Goal: Information Seeking & Learning: Learn about a topic

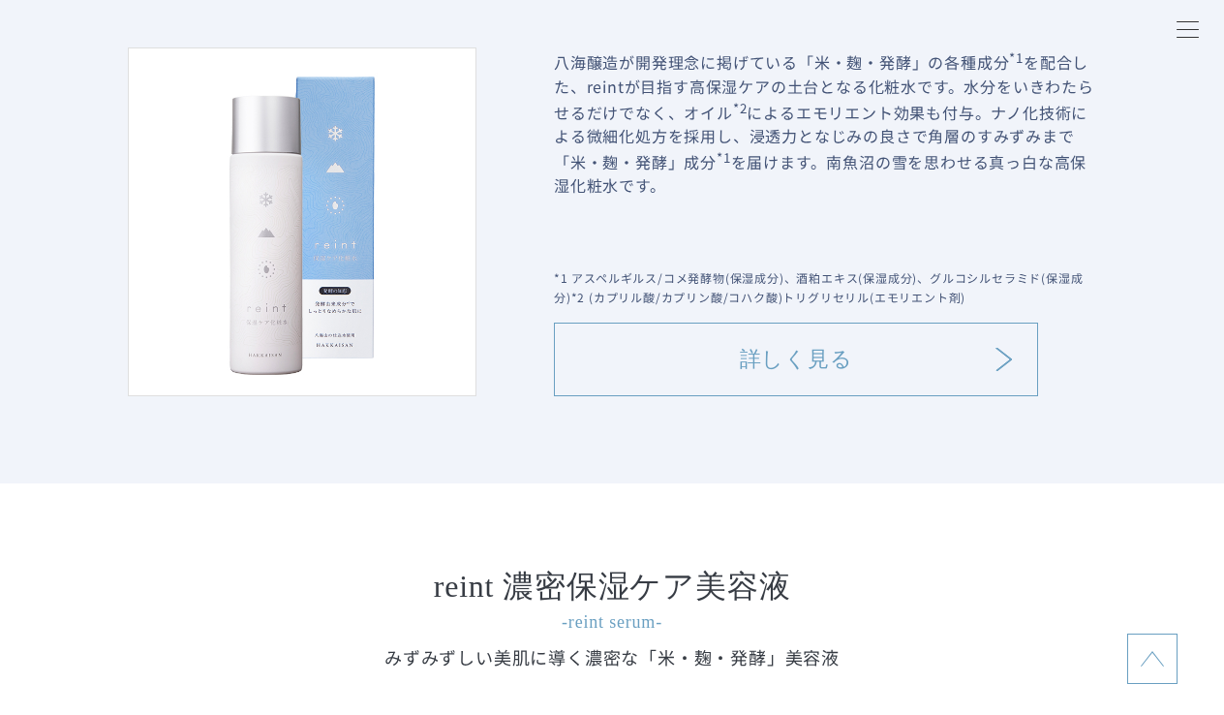
scroll to position [2010, 0]
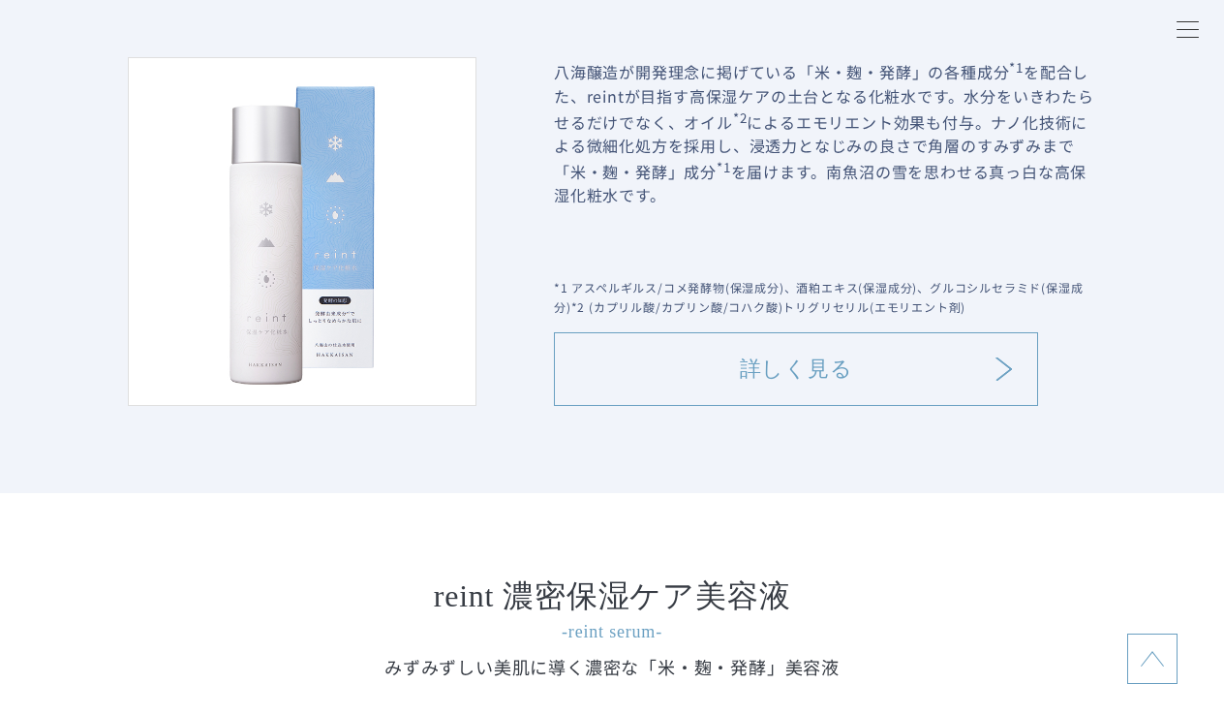
click at [778, 351] on link "詳しく見る" at bounding box center [796, 369] width 484 height 74
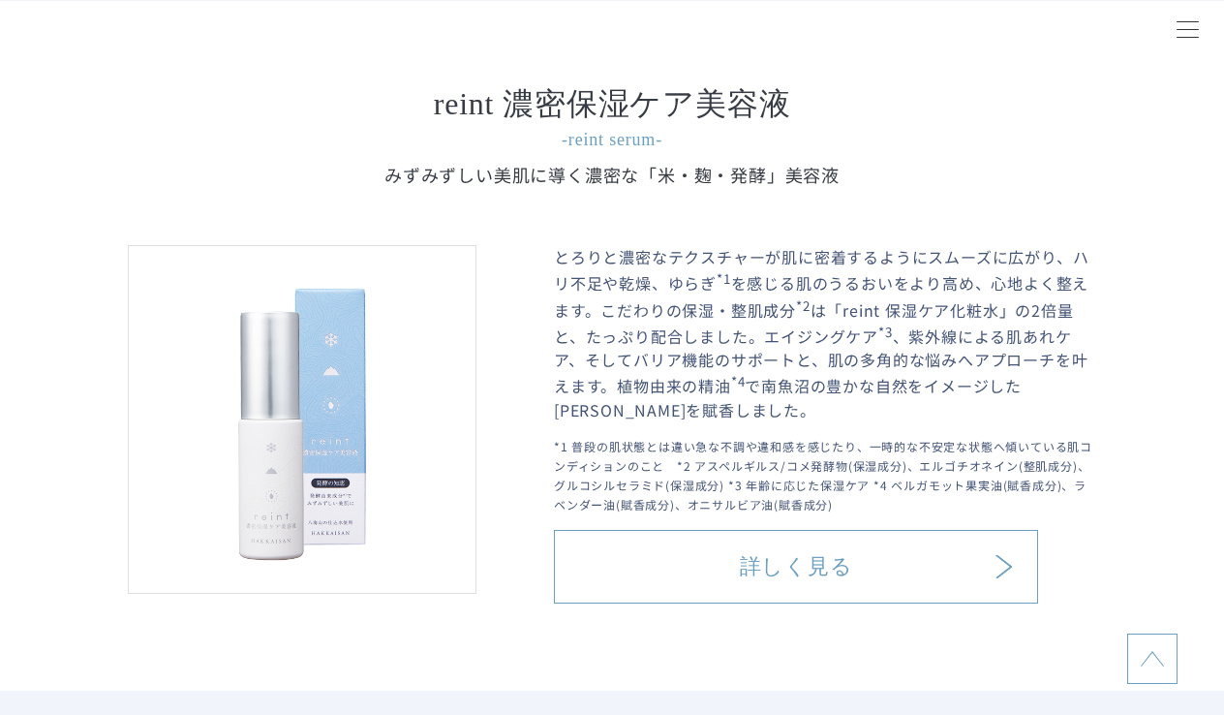
scroll to position [2506, 0]
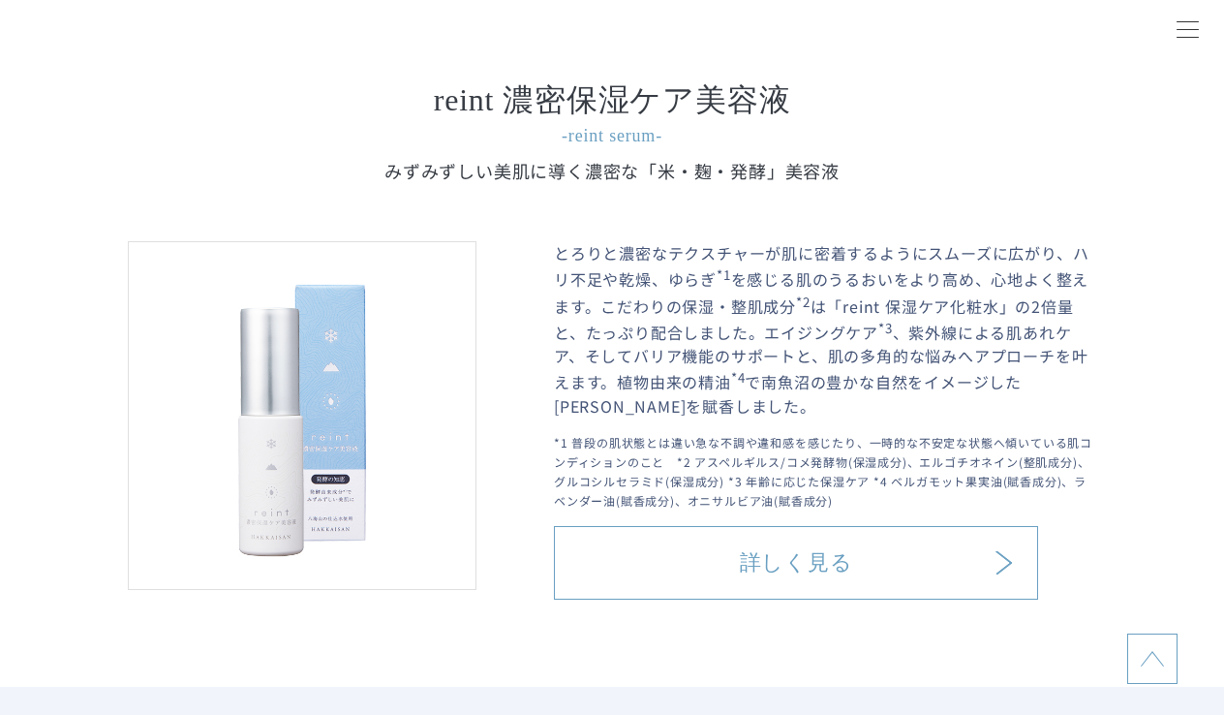
click at [673, 568] on link "詳しく見る" at bounding box center [796, 563] width 484 height 74
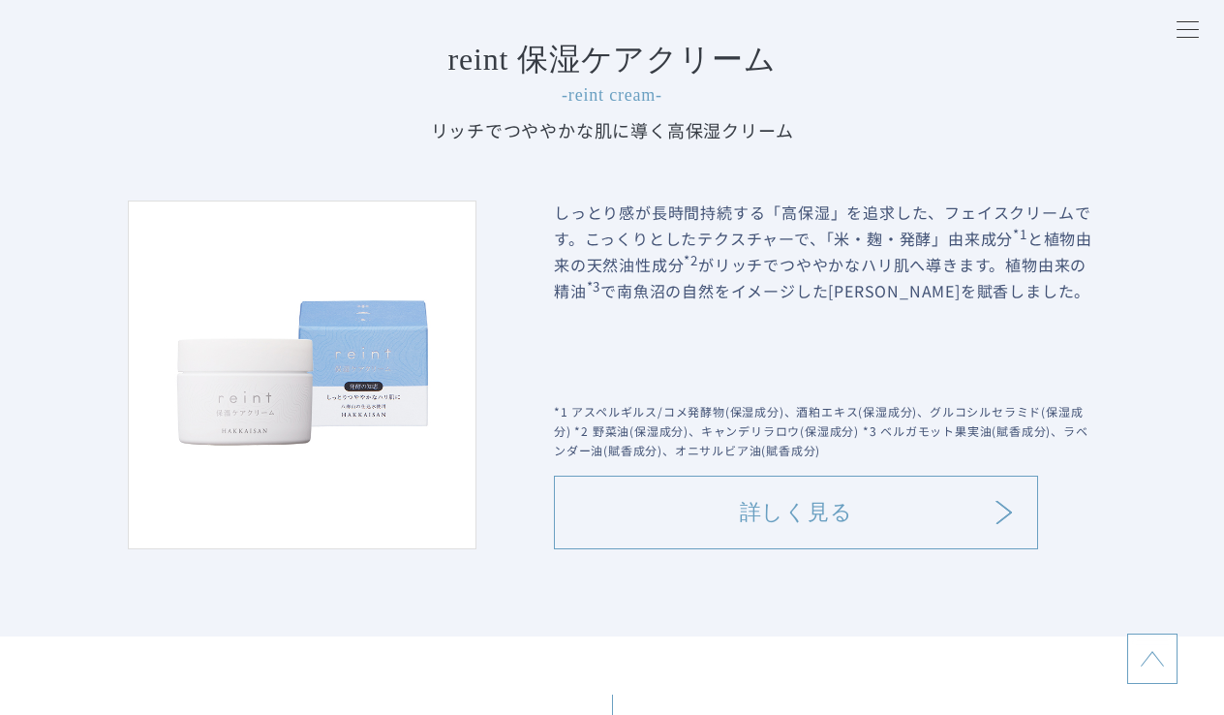
scroll to position [3239, 0]
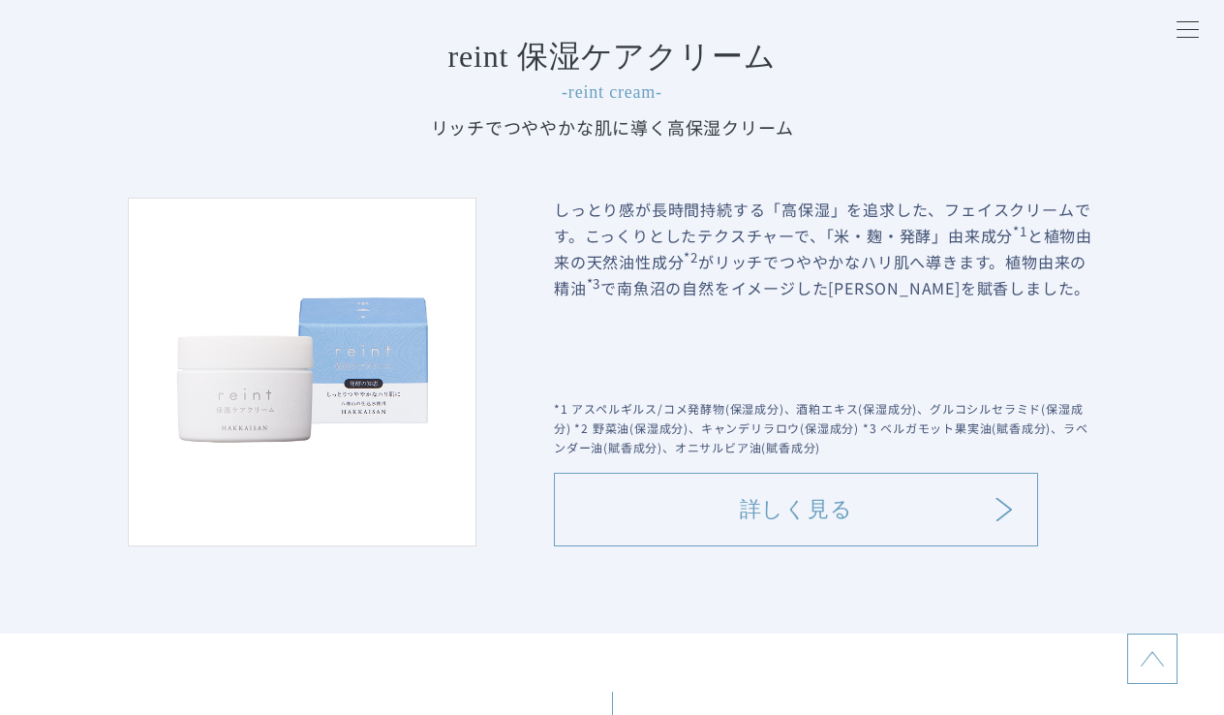
click at [726, 514] on link "詳しく見る" at bounding box center [796, 510] width 484 height 74
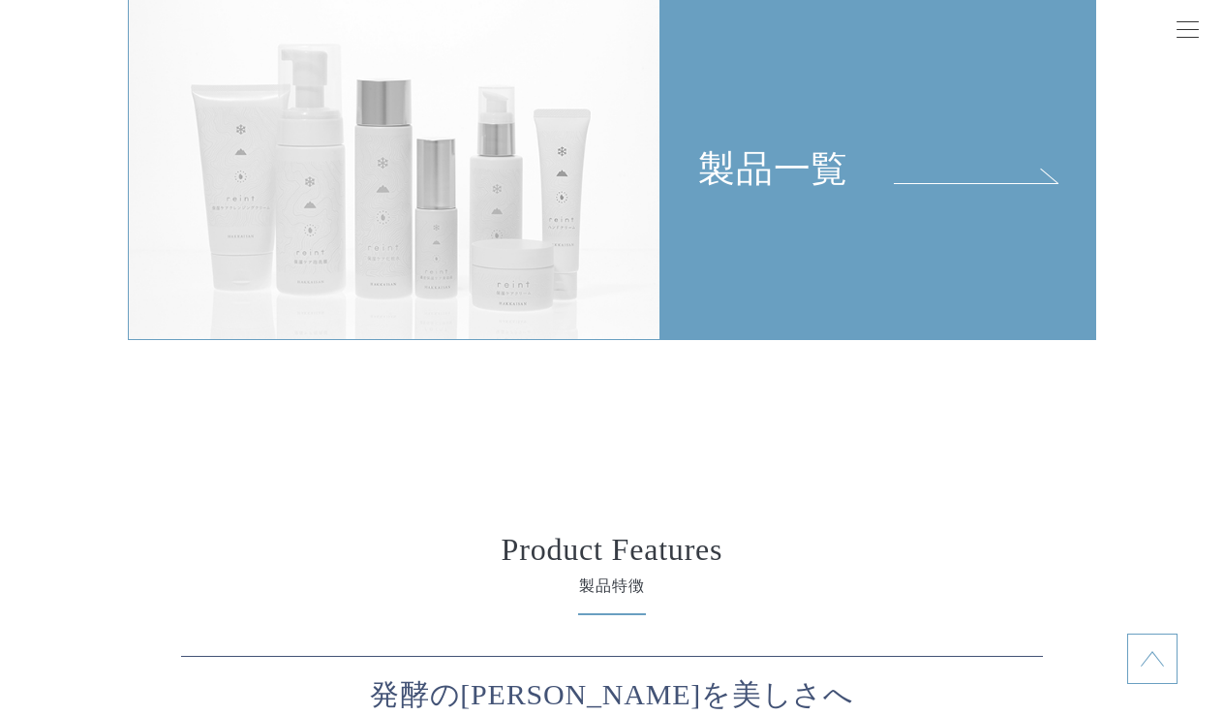
scroll to position [4107, 0]
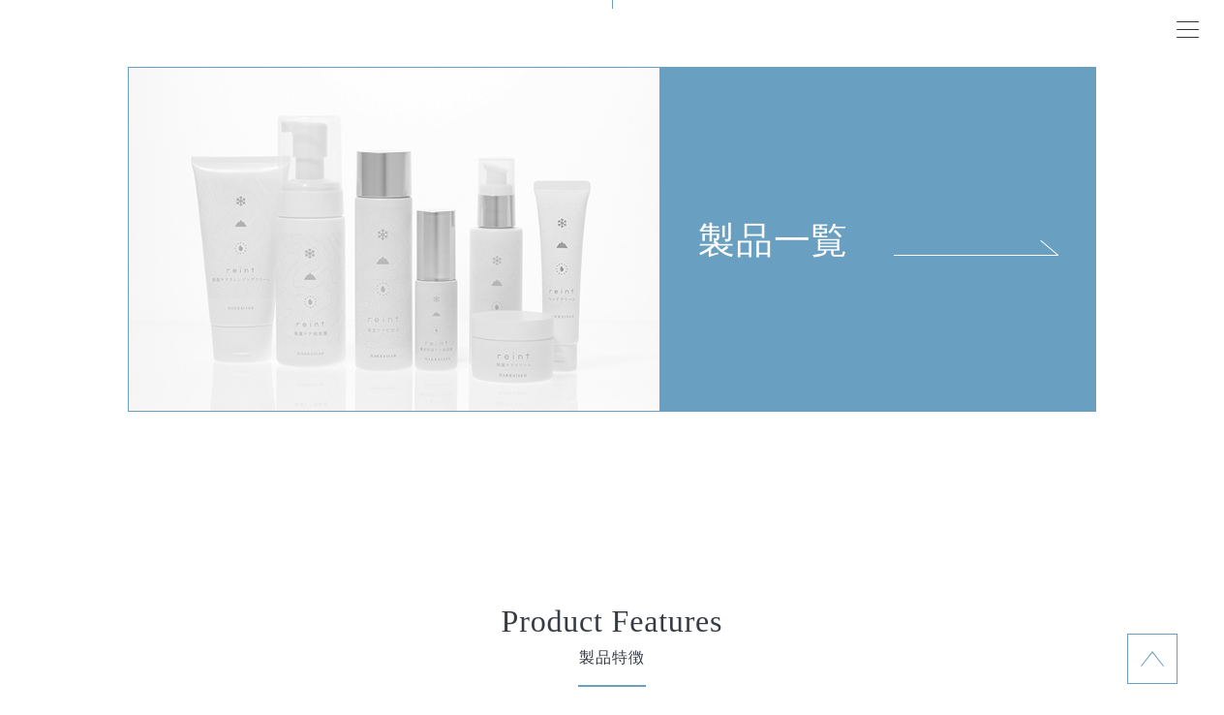
click at [792, 270] on link "製品一覧" at bounding box center [878, 240] width 436 height 346
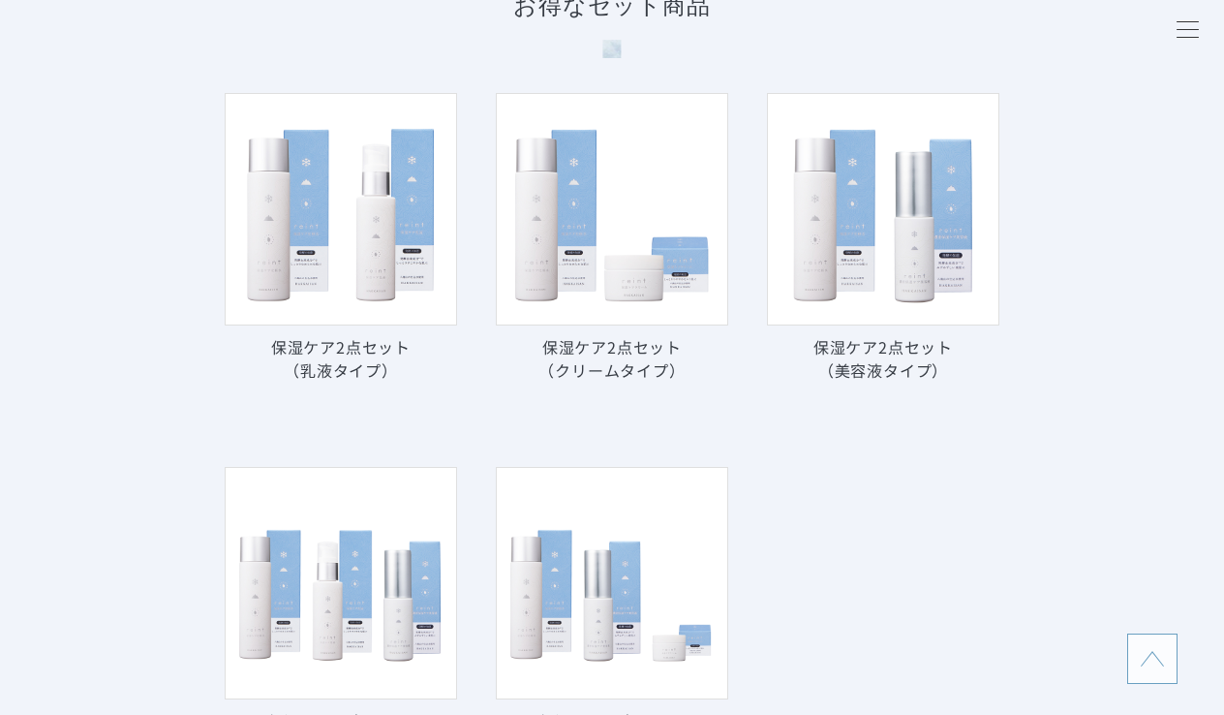
scroll to position [11958, 0]
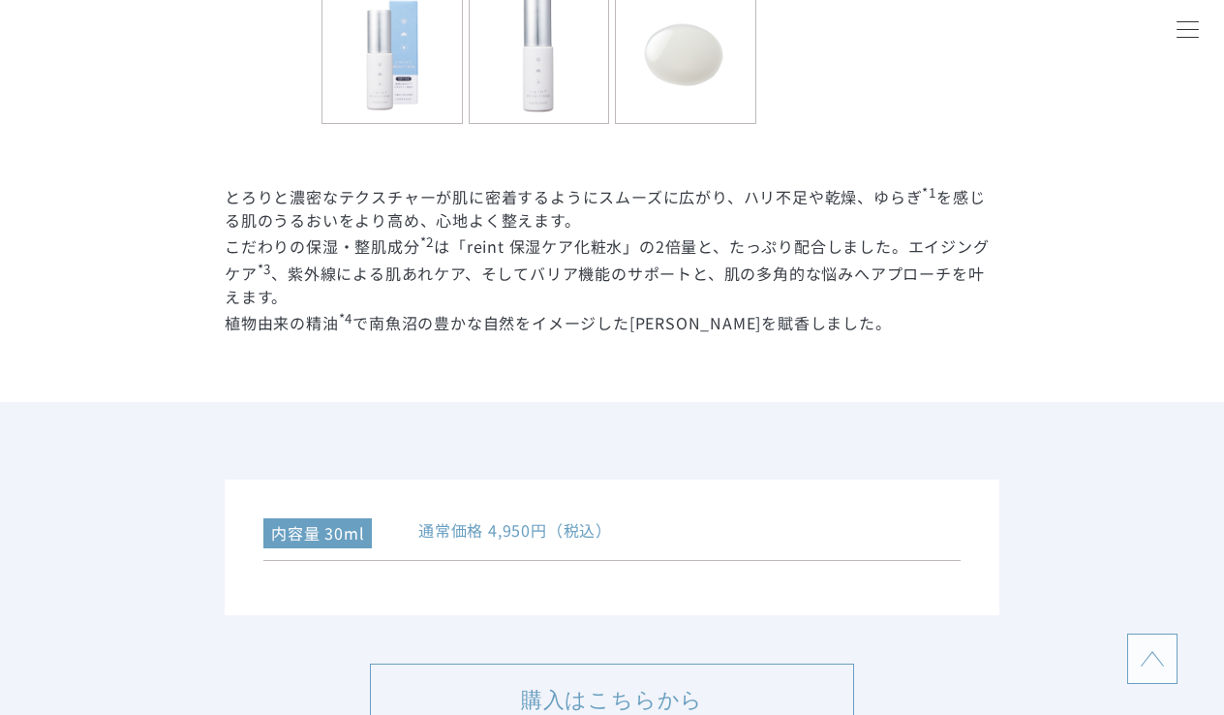
scroll to position [986, 0]
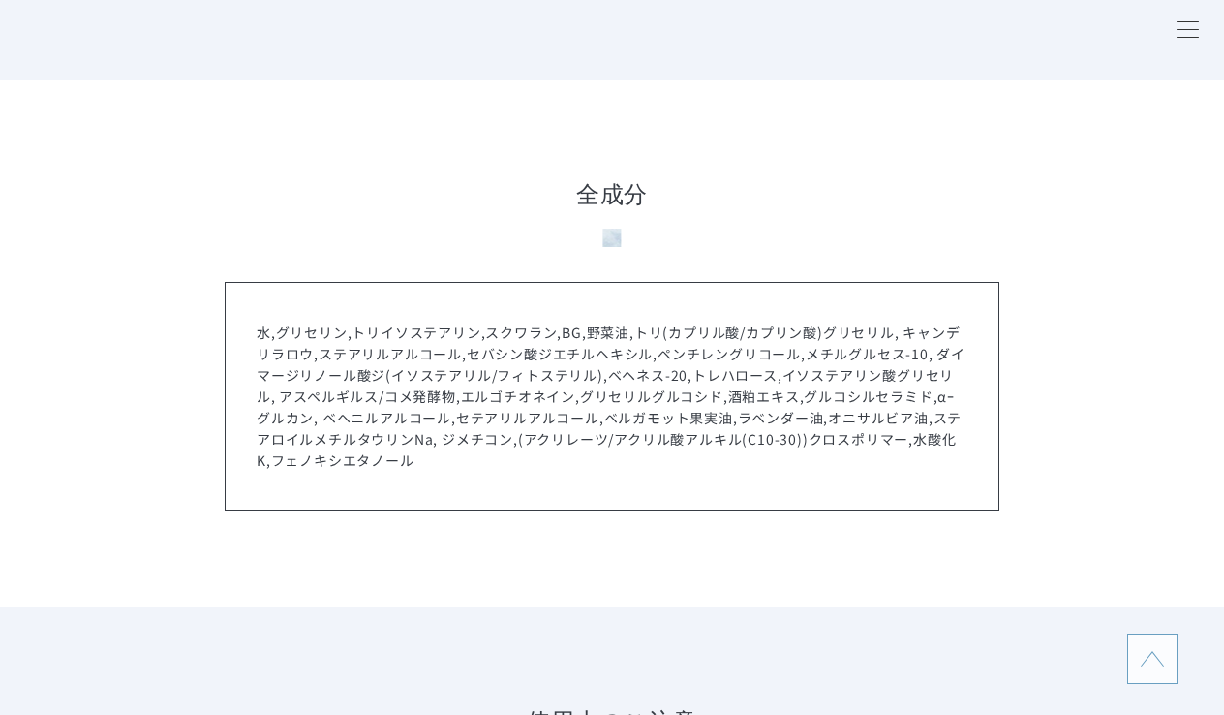
scroll to position [10878, 0]
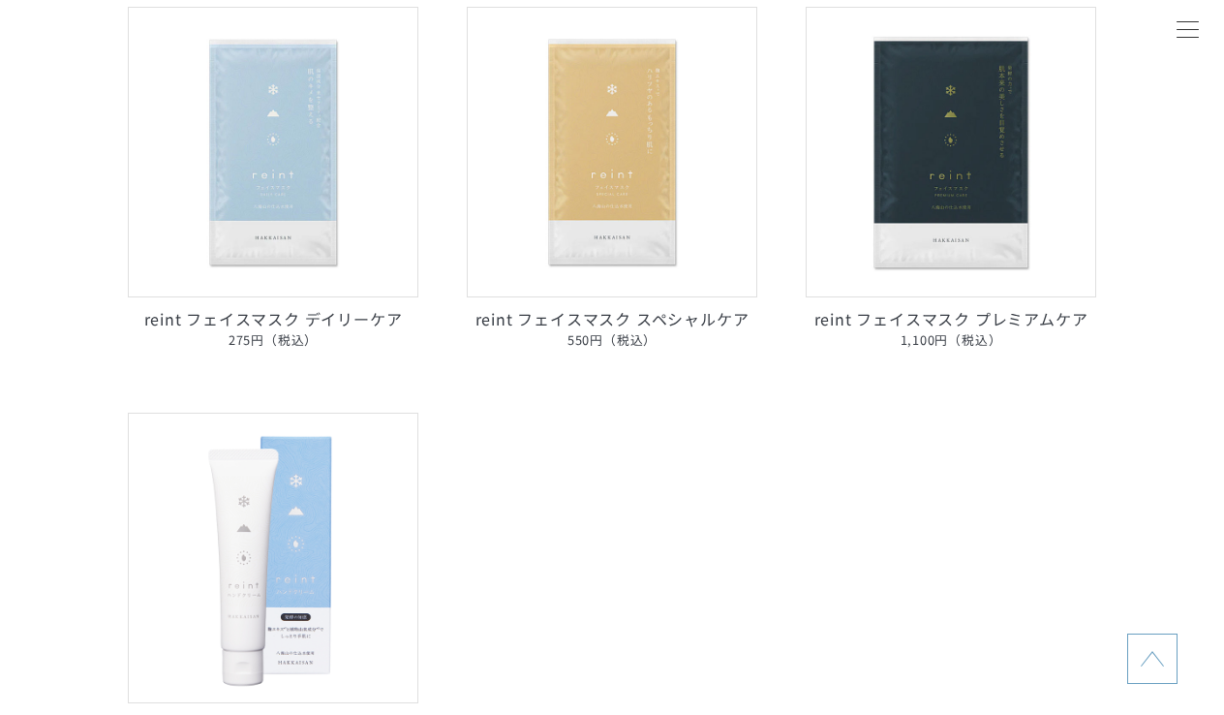
scroll to position [1108, 0]
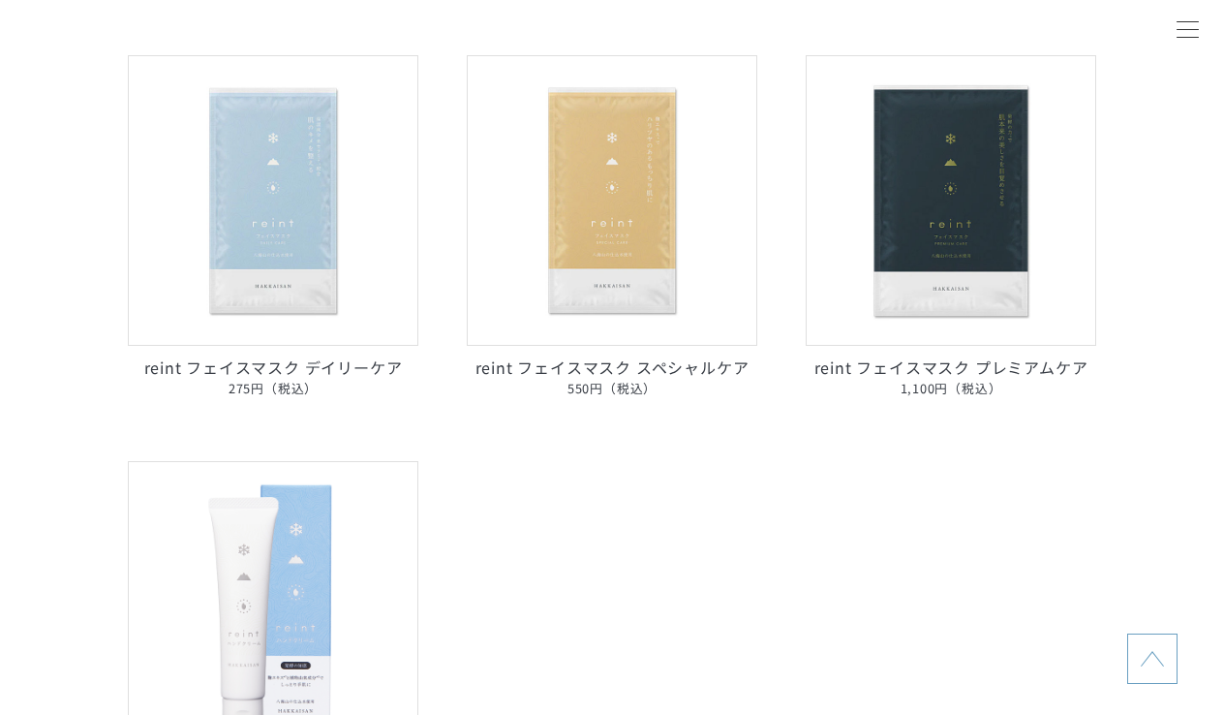
click at [268, 307] on img at bounding box center [273, 200] width 290 height 290
click at [629, 379] on span "550円（税込）" at bounding box center [612, 389] width 290 height 20
click at [955, 375] on p "reint フェイスマスク プレミアムケア 1,100円（税込）" at bounding box center [951, 377] width 290 height 44
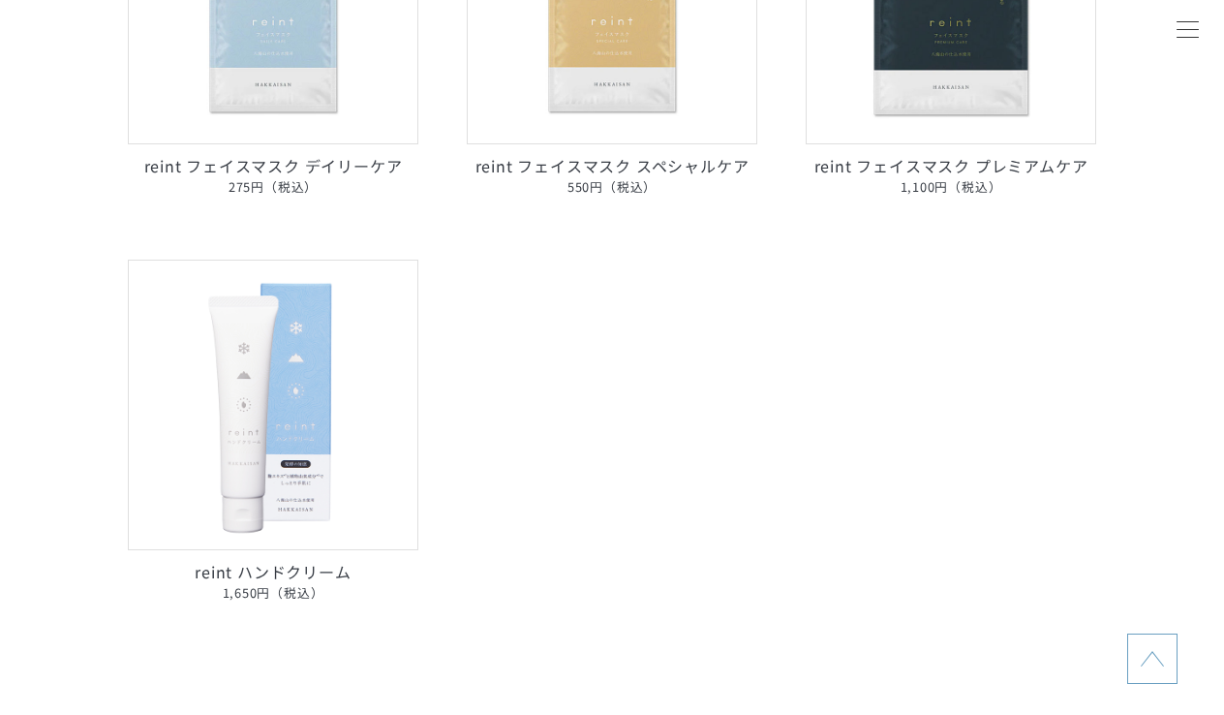
scroll to position [1307, 0]
click at [318, 546] on img at bounding box center [273, 406] width 290 height 290
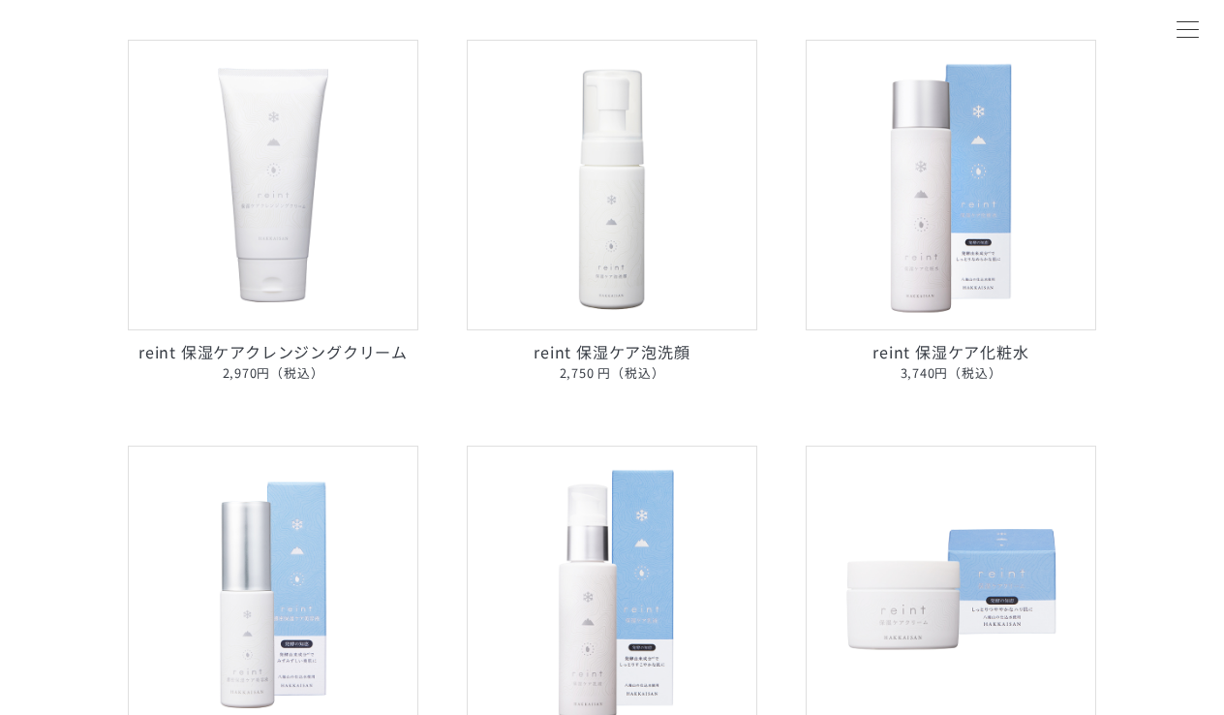
scroll to position [310, 0]
click at [355, 334] on p at bounding box center [273, 192] width 290 height 300
click at [637, 348] on p "reint 保湿ケア泡洗顔 2,750 円（税込）" at bounding box center [612, 364] width 290 height 44
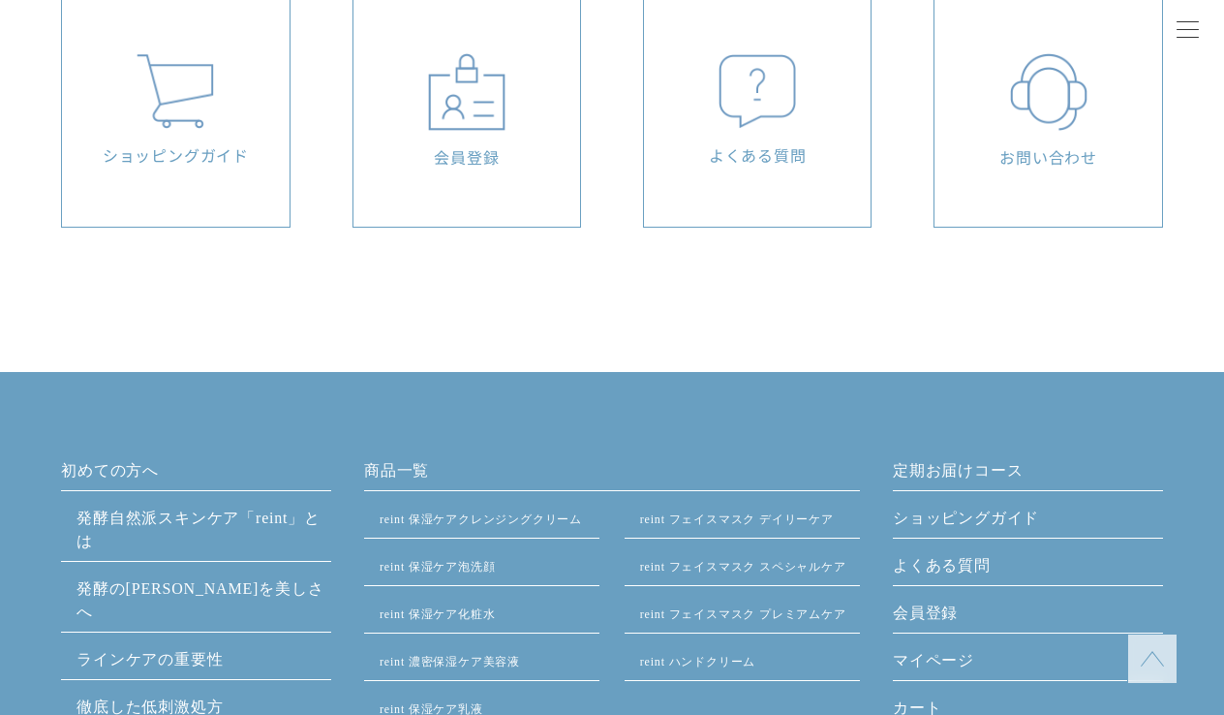
scroll to position [2224, 0]
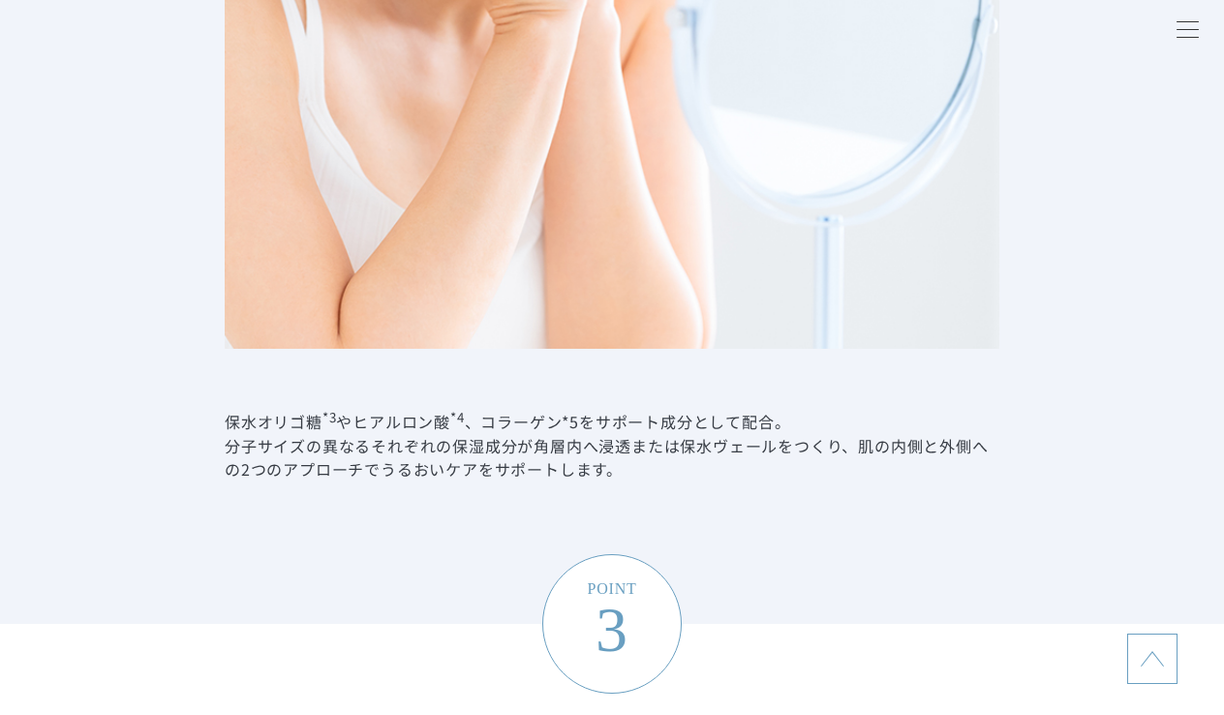
scroll to position [3925, 0]
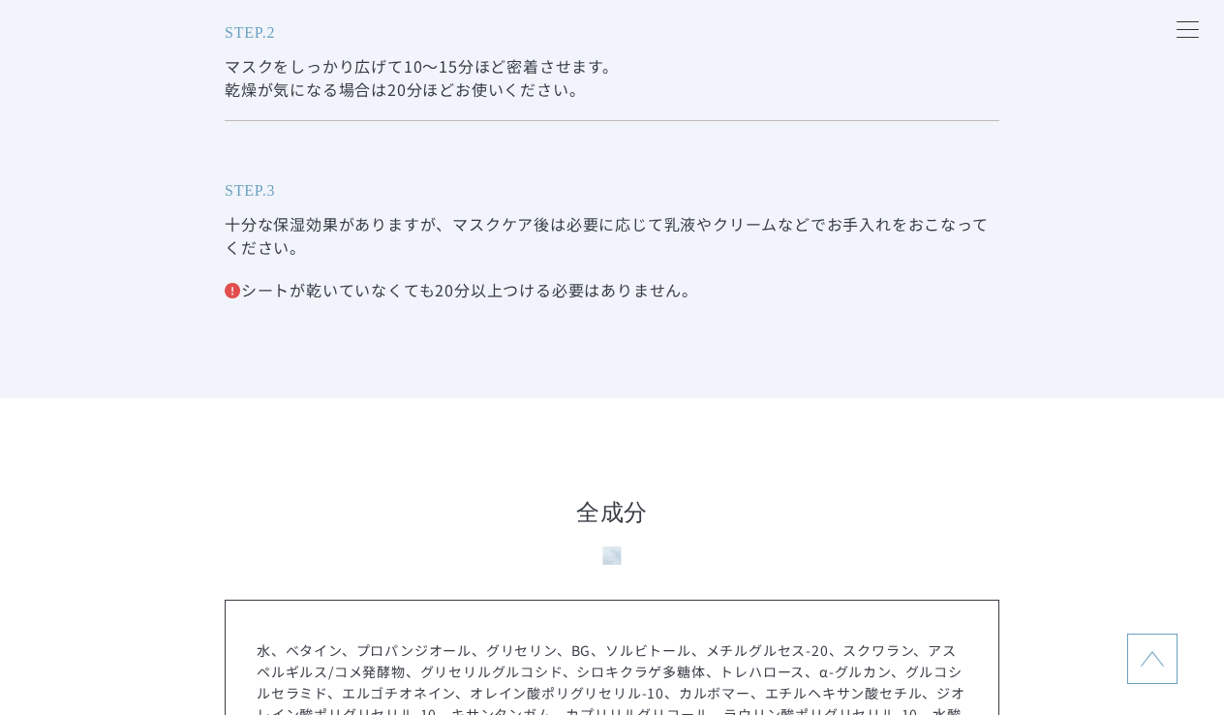
scroll to position [6716, 0]
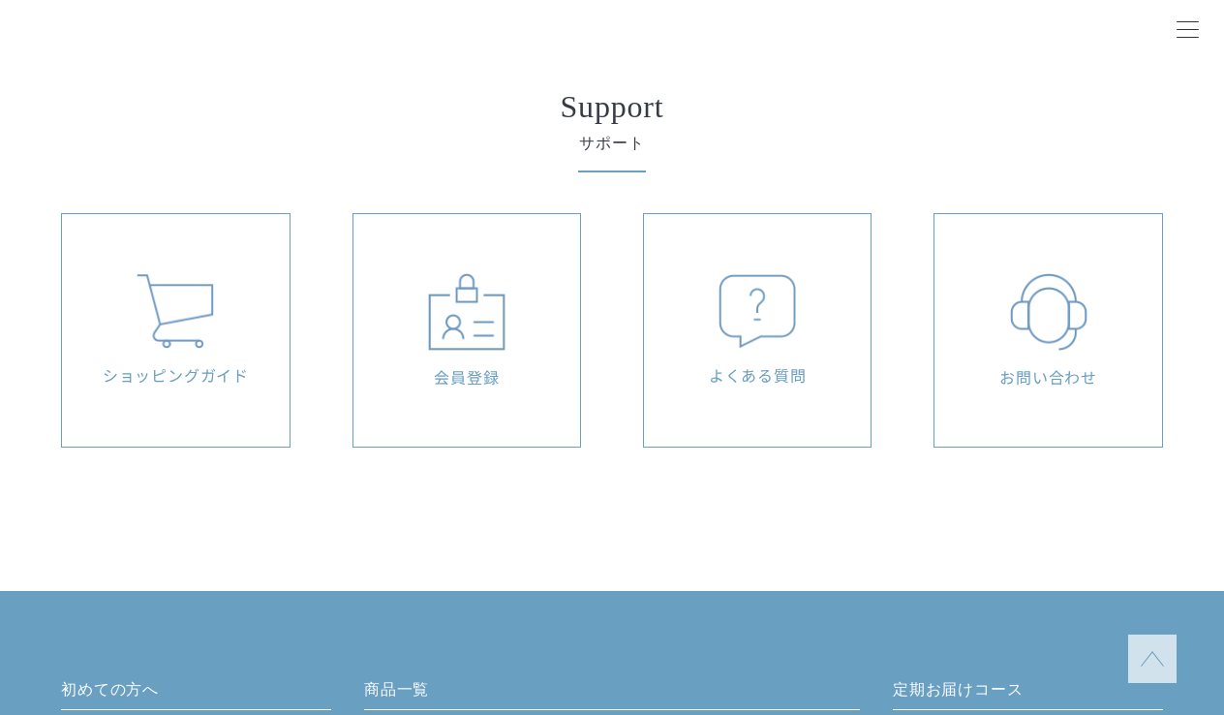
scroll to position [10415, 0]
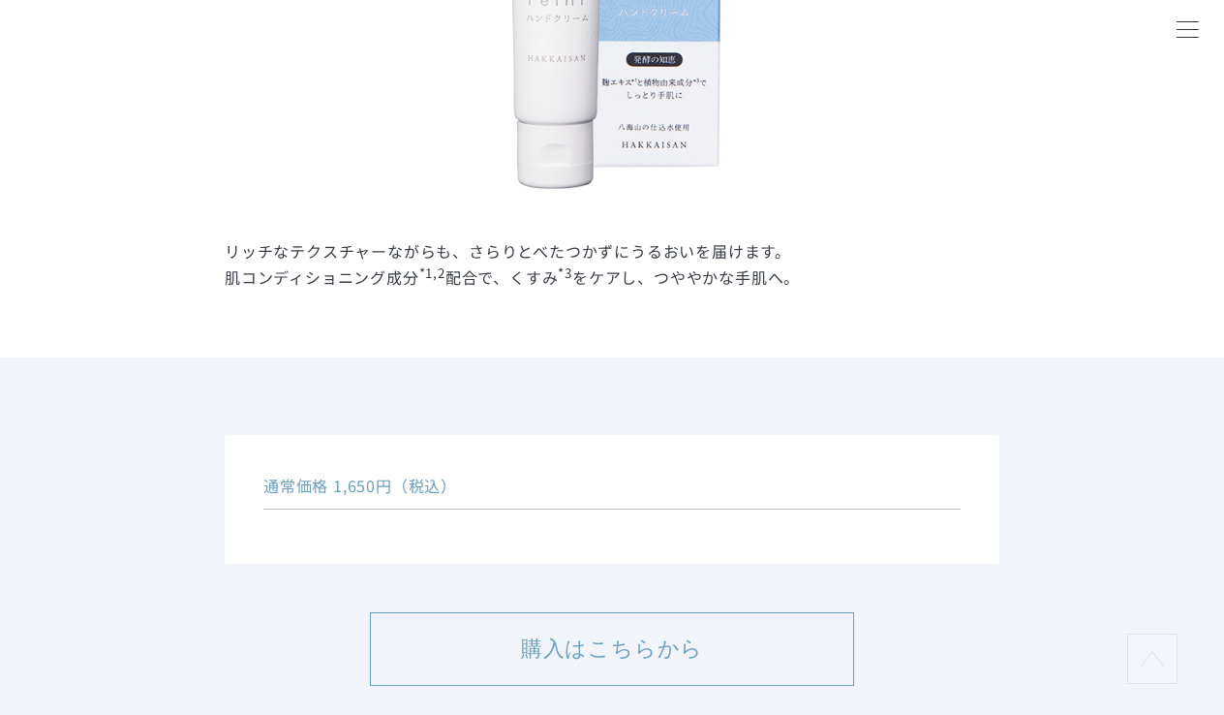
scroll to position [651, 0]
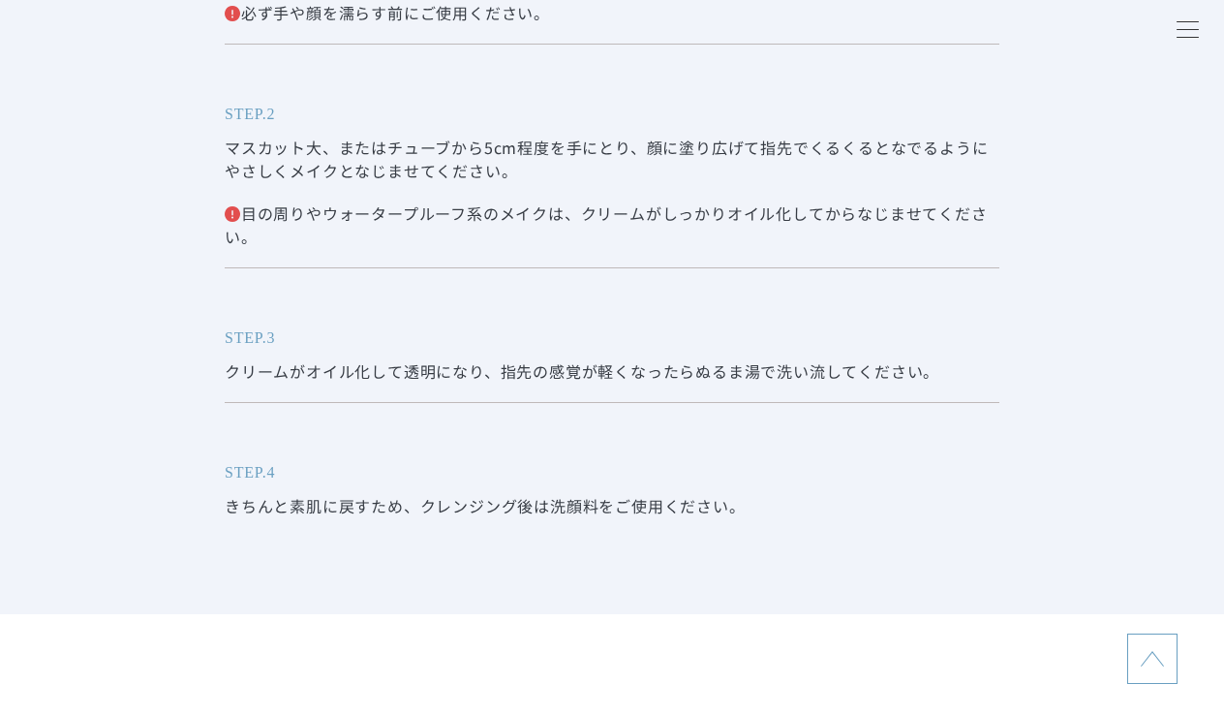
scroll to position [7019, 0]
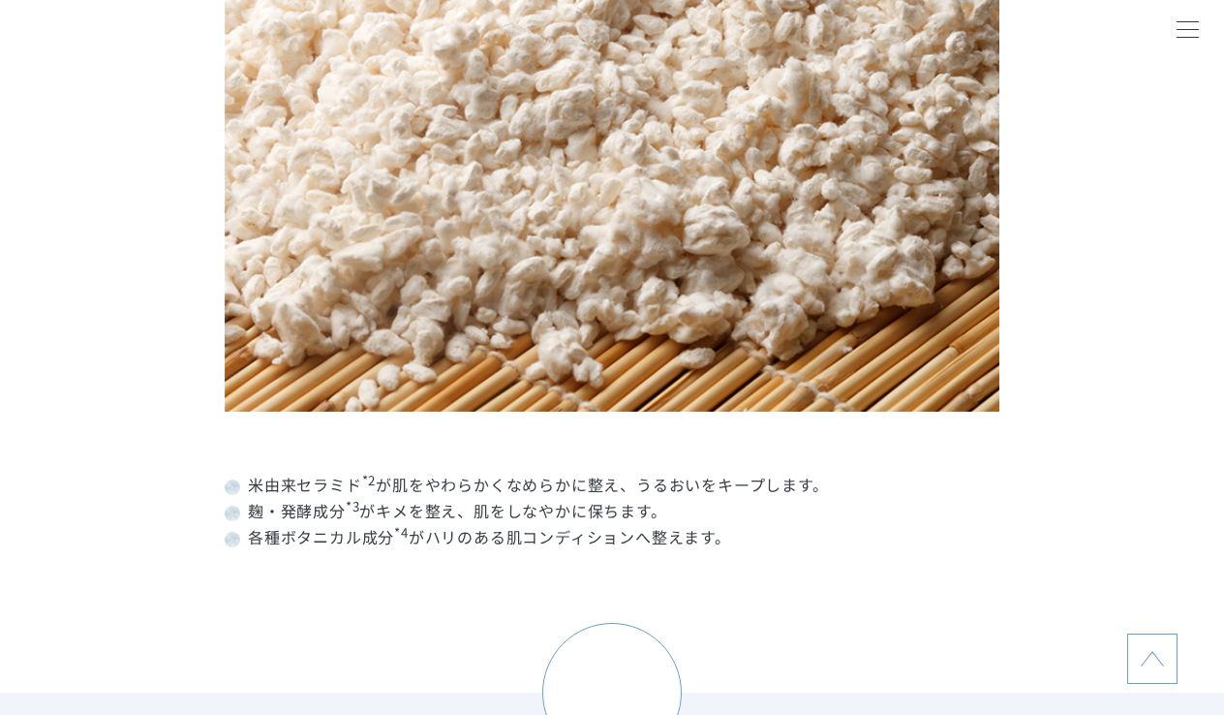
scroll to position [2408, 0]
